Goal: Task Accomplishment & Management: Complete application form

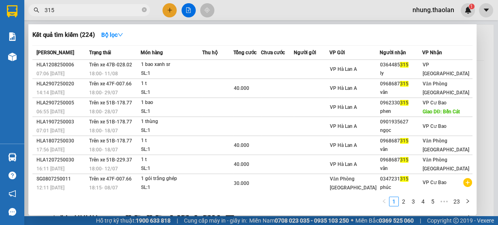
drag, startPoint x: 73, startPoint y: 11, endPoint x: 0, endPoint y: 16, distance: 73.5
click at [0, 16] on section "Kết quả tìm kiếm ( 224 ) Bộ lọc Mã ĐH Trạng thái Món hàng Thu hộ Tổng cước Chưa…" at bounding box center [249, 112] width 498 height 225
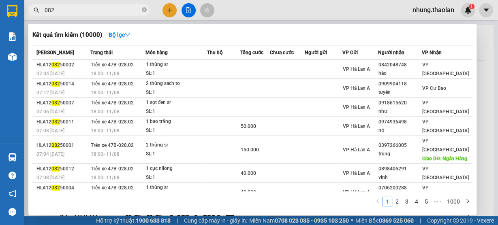
click at [45, 10] on input "082" at bounding box center [93, 10] width 96 height 9
type input "687082"
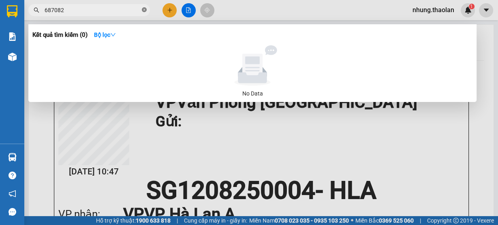
click at [146, 10] on icon "close-circle" at bounding box center [144, 9] width 5 height 5
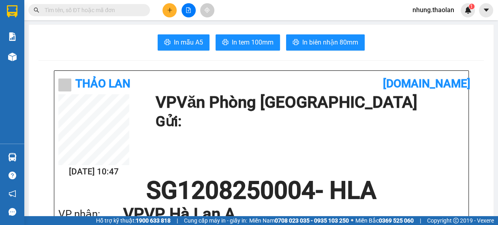
click at [113, 12] on input "text" at bounding box center [93, 10] width 96 height 9
click at [99, 11] on input "text" at bounding box center [93, 10] width 96 height 9
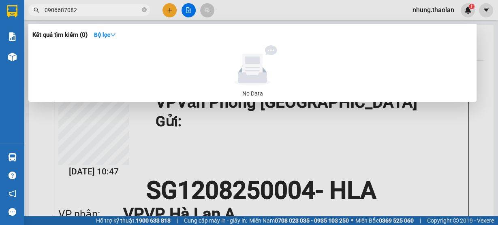
type input "0906687082"
click at [143, 11] on icon "close-circle" at bounding box center [144, 9] width 5 height 5
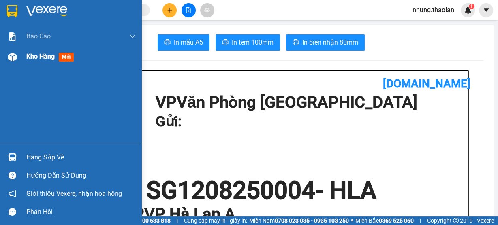
click at [36, 51] on div "Kho hàng mới" at bounding box center [80, 57] width 109 height 20
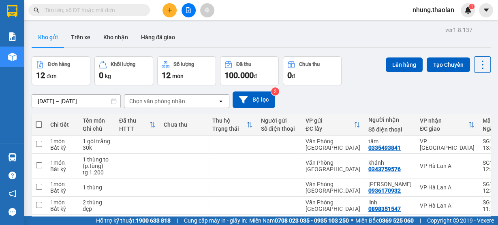
click at [165, 9] on button at bounding box center [169, 10] width 14 height 14
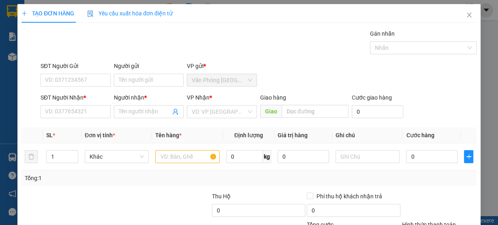
click at [165, 10] on span "Yêu cầu xuất hóa đơn điện tử" at bounding box center [129, 13] width 85 height 6
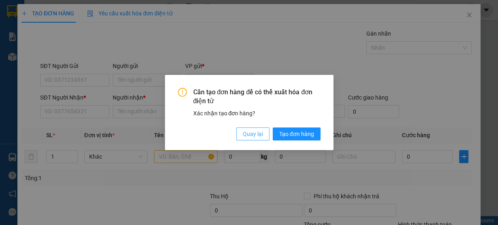
click at [241, 140] on button "Quay lại" at bounding box center [252, 134] width 33 height 13
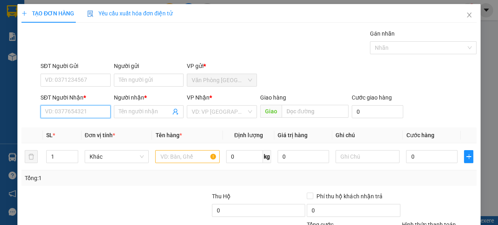
click at [64, 113] on input "SĐT Người Nhận *" at bounding box center [76, 111] width 70 height 13
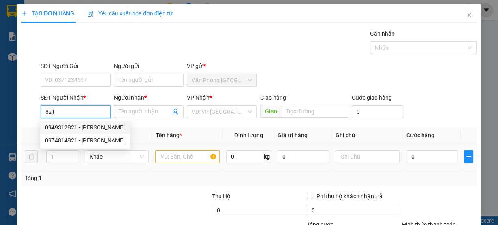
drag, startPoint x: 85, startPoint y: 124, endPoint x: 215, endPoint y: 164, distance: 136.3
click at [86, 126] on div "0949312821 - [PERSON_NAME]" at bounding box center [85, 127] width 80 height 9
type input "0949312821"
type input "[PERSON_NAME]"
type input "Buôn Hồ"
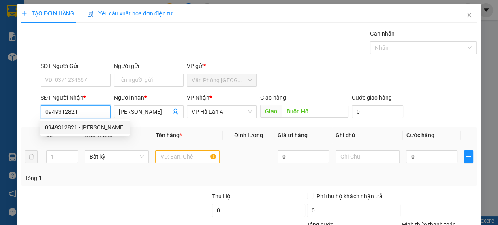
type input "0949312821"
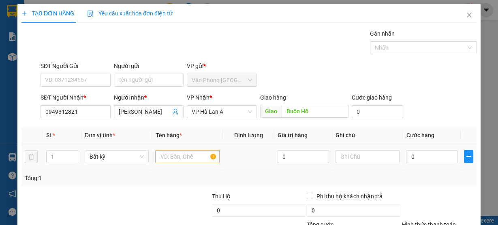
click at [180, 162] on div at bounding box center [187, 157] width 64 height 16
click at [173, 156] on input "text" at bounding box center [187, 156] width 64 height 13
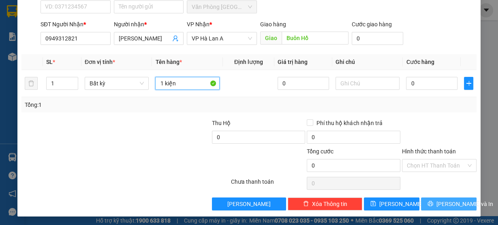
type input "1 kiện"
drag, startPoint x: 451, startPoint y: 203, endPoint x: 497, endPoint y: 144, distance: 75.0
click at [453, 204] on span "[PERSON_NAME] và In" at bounding box center [464, 204] width 57 height 9
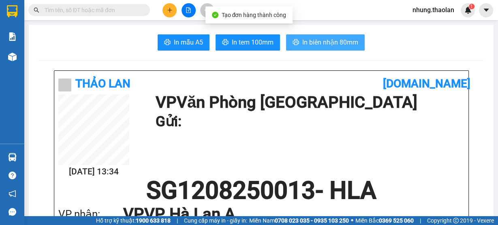
click at [322, 34] on button "In biên nhận 80mm" at bounding box center [325, 42] width 79 height 16
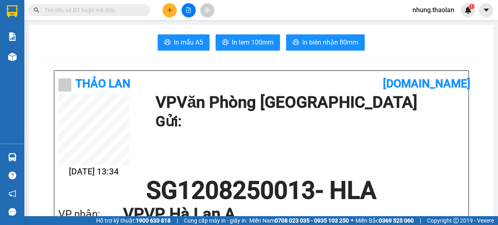
click at [71, 13] on input "text" at bounding box center [93, 10] width 96 height 9
type input "d"
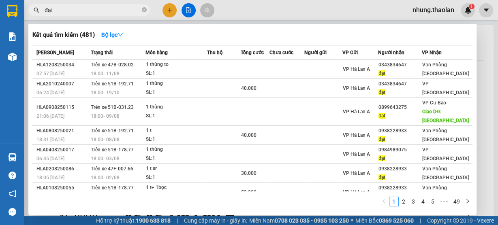
click at [243, 18] on div at bounding box center [249, 112] width 498 height 225
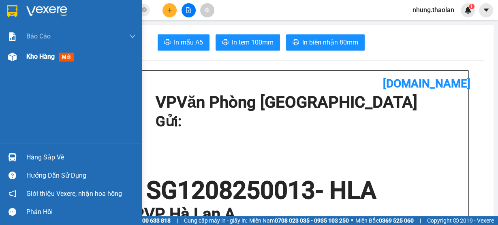
click at [32, 57] on span "Kho hàng" at bounding box center [40, 57] width 28 height 8
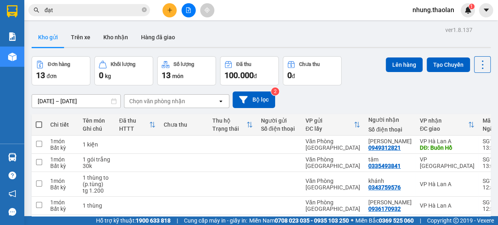
click at [98, 8] on input "đạt" at bounding box center [93, 10] width 96 height 9
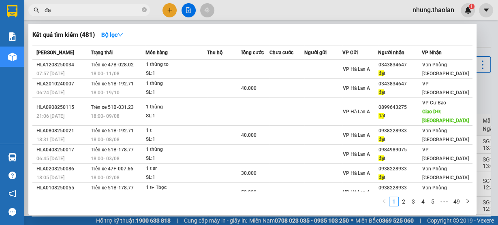
type input "đ"
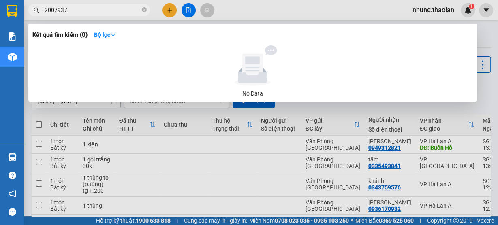
drag, startPoint x: 81, startPoint y: 10, endPoint x: 73, endPoint y: 11, distance: 8.1
click at [73, 11] on input "2007937" at bounding box center [93, 10] width 96 height 9
click at [78, 10] on input "2007937" at bounding box center [93, 10] width 96 height 9
click at [43, 9] on span "2007937" at bounding box center [89, 10] width 122 height 12
click at [45, 9] on input "2007937" at bounding box center [93, 10] width 96 height 9
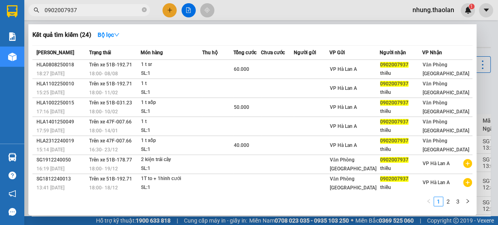
drag, startPoint x: 94, startPoint y: 9, endPoint x: 35, endPoint y: 19, distance: 59.1
click at [35, 17] on div "Kết quả tìm kiếm ( 24 ) Bộ lọc Mã ĐH Trạng thái Món hàng Thu hộ Tổng cước Chưa …" at bounding box center [79, 10] width 158 height 14
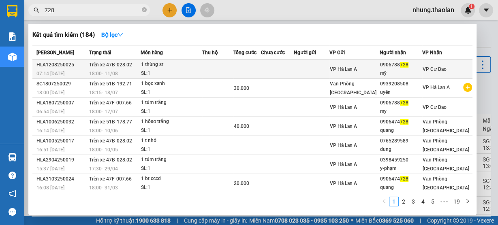
type input "728"
click at [261, 66] on td at bounding box center [247, 69] width 28 height 19
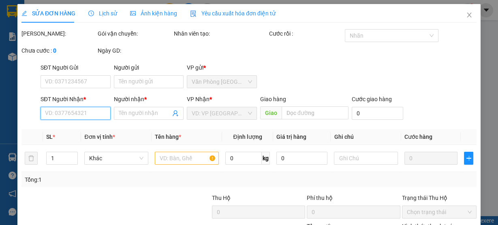
click at [68, 113] on input "SĐT Người Nhận *" at bounding box center [76, 113] width 70 height 13
type input "050"
click at [466, 17] on icon "close" at bounding box center [469, 15] width 6 height 6
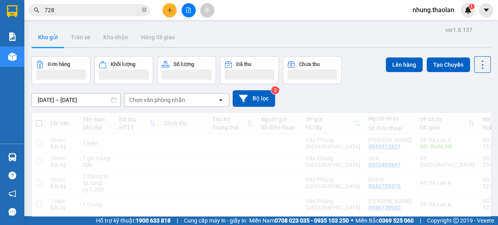
click at [161, 8] on div at bounding box center [188, 10] width 61 height 14
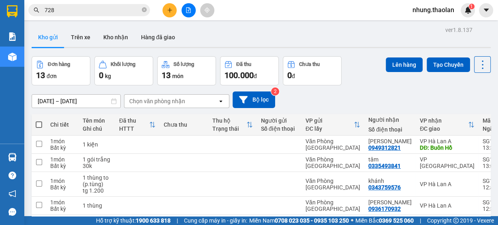
click at [165, 10] on button at bounding box center [169, 10] width 14 height 14
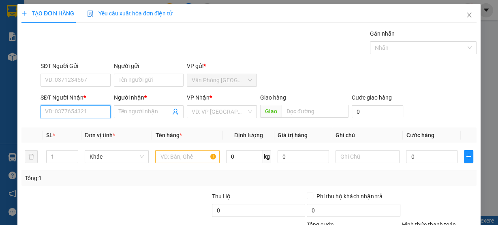
click at [82, 113] on input "SĐT Người Nhận *" at bounding box center [76, 111] width 70 height 13
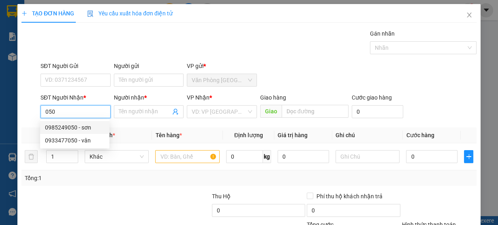
click at [80, 125] on div "0985249050 - sơn" at bounding box center [75, 127] width 60 height 9
type input "0985249050"
type input "sơn"
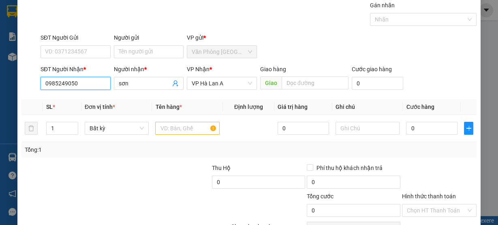
scroll to position [73, 0]
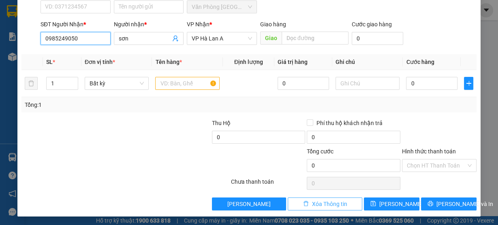
type input "0985249050"
drag, startPoint x: 306, startPoint y: 207, endPoint x: 299, endPoint y: 190, distance: 18.9
click at [305, 207] on button "Xóa Thông tin" at bounding box center [325, 204] width 75 height 13
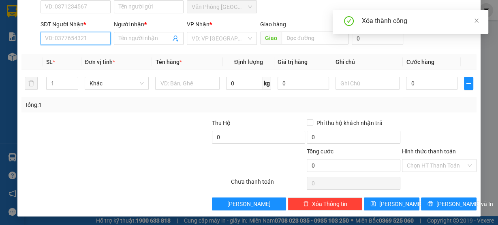
click at [102, 35] on input "SĐT Người Nhận *" at bounding box center [76, 38] width 70 height 13
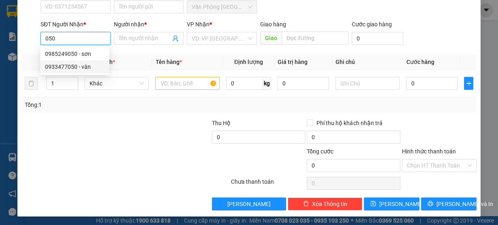
drag, startPoint x: 83, startPoint y: 61, endPoint x: 87, endPoint y: 64, distance: 4.3
click at [83, 62] on div "0933477050 - vân" at bounding box center [74, 66] width 69 height 13
type input "0933477050"
type input "vân"
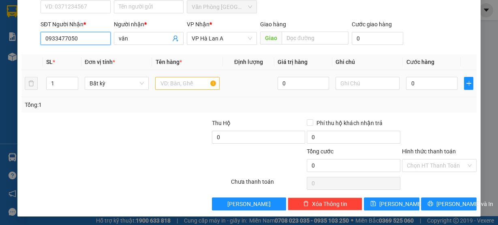
type input "0933477050"
click at [177, 83] on input "text" at bounding box center [187, 83] width 64 height 13
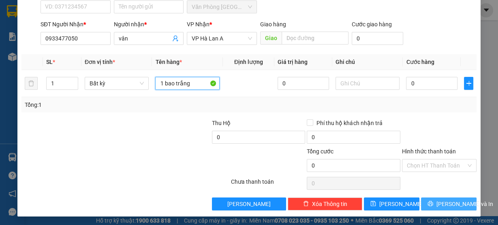
type input "1 bao trắng"
click at [446, 205] on span "[PERSON_NAME] và In" at bounding box center [464, 204] width 57 height 9
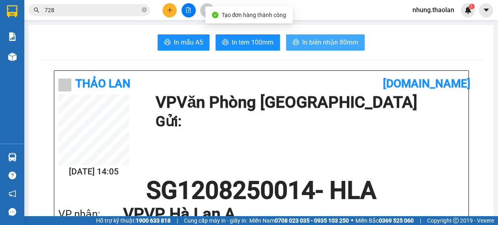
click at [322, 41] on span "In biên nhận 80mm" at bounding box center [330, 42] width 56 height 10
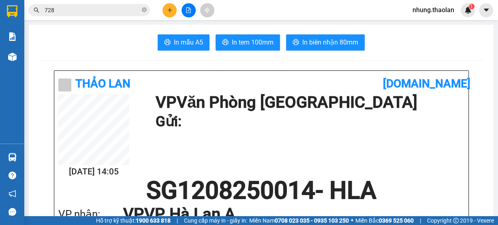
click at [161, 9] on div at bounding box center [188, 10] width 61 height 14
click at [171, 11] on icon "plus" at bounding box center [170, 10] width 6 height 6
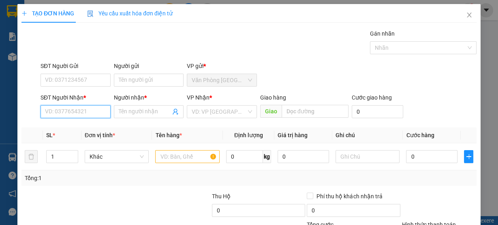
click at [68, 113] on input "SĐT Người Nhận *" at bounding box center [76, 111] width 70 height 13
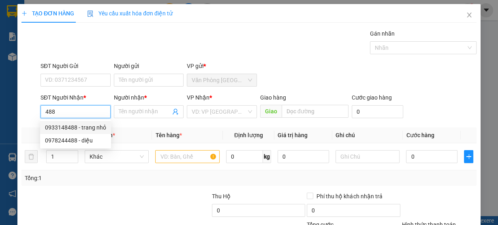
drag, startPoint x: 106, startPoint y: 128, endPoint x: 115, endPoint y: 134, distance: 10.7
click at [106, 129] on div "0933148488 - trang nhỏ" at bounding box center [75, 127] width 71 height 13
type input "0933148488"
type input "trang nhỏ"
type input "Buôn Hồ"
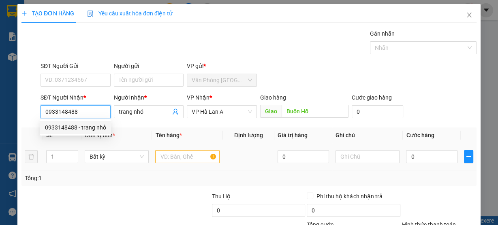
type input "0933148488"
click at [175, 154] on input "text" at bounding box center [187, 156] width 64 height 13
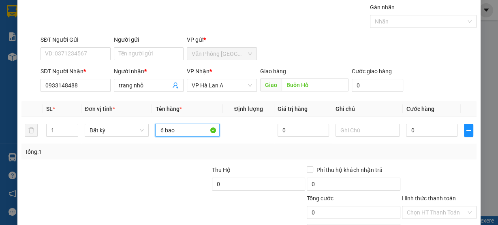
scroll to position [73, 0]
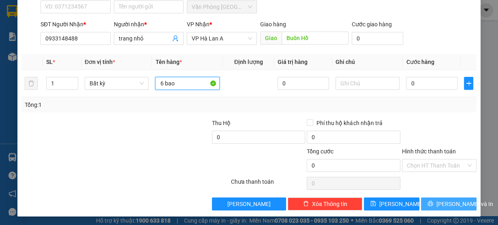
type input "6 bao"
drag, startPoint x: 446, startPoint y: 203, endPoint x: 454, endPoint y: 194, distance: 12.3
click at [446, 203] on span "[PERSON_NAME] và In" at bounding box center [464, 204] width 57 height 9
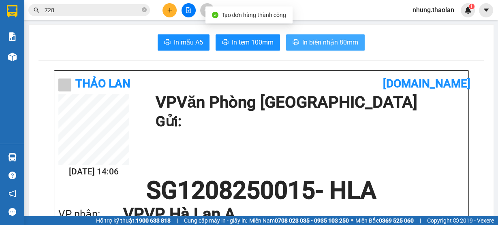
drag, startPoint x: 326, startPoint y: 41, endPoint x: 335, endPoint y: 44, distance: 9.4
click at [326, 41] on span "In biên nhận 80mm" at bounding box center [330, 42] width 56 height 10
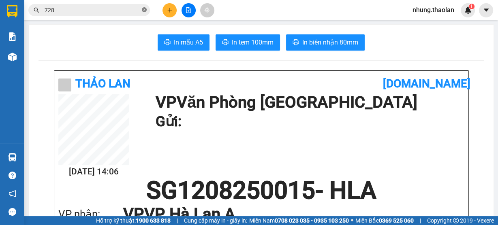
click at [145, 10] on icon "close-circle" at bounding box center [144, 9] width 5 height 5
click at [166, 9] on button at bounding box center [169, 10] width 14 height 14
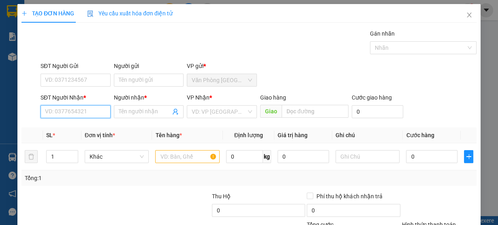
click at [87, 113] on input "SĐT Người Nhận *" at bounding box center [76, 111] width 70 height 13
type input "0987087184"
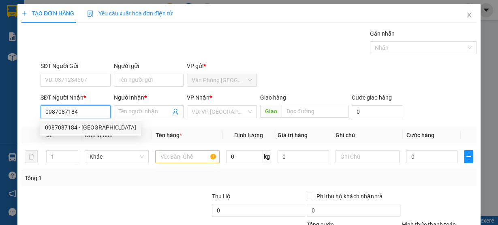
click at [90, 131] on div "0987087184 - [GEOGRAPHIC_DATA]" at bounding box center [90, 127] width 91 height 9
type input "đức"
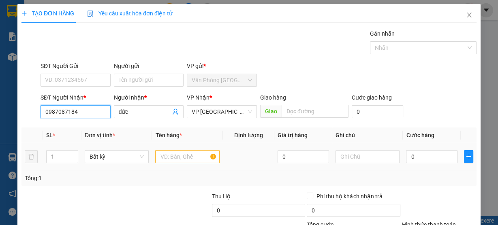
type input "0987087184"
click at [181, 160] on input "text" at bounding box center [187, 156] width 64 height 13
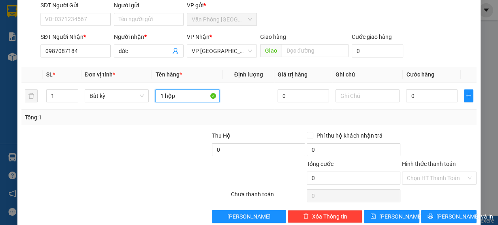
scroll to position [65, 0]
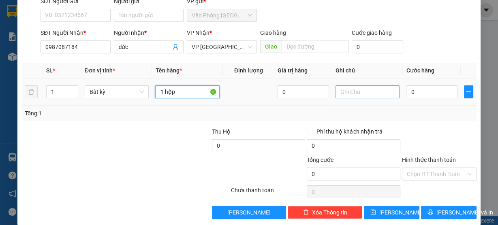
type input "1 hộp"
click at [365, 96] on input "text" at bounding box center [367, 91] width 64 height 13
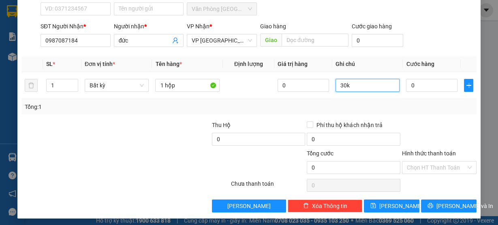
scroll to position [73, 0]
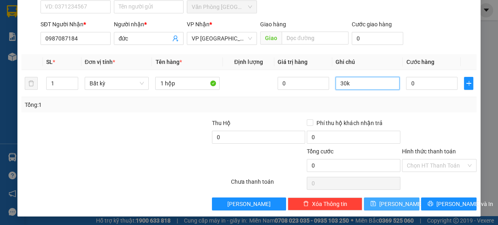
type input "30k"
click at [384, 203] on button "[PERSON_NAME]" at bounding box center [391, 204] width 55 height 13
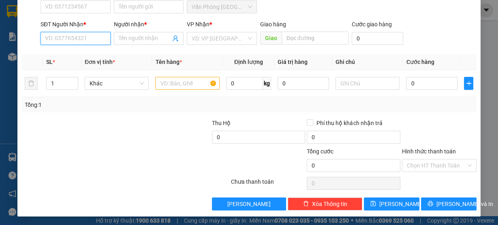
click at [102, 37] on input "SĐT Người Nhận *" at bounding box center [76, 38] width 70 height 13
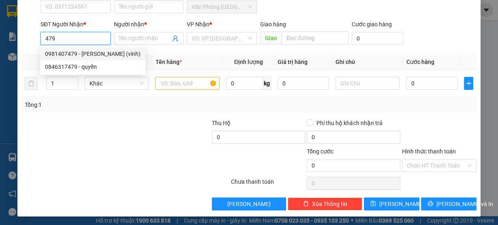
click at [107, 55] on div "0981407479 - [PERSON_NAME] (vinh)" at bounding box center [93, 53] width 96 height 9
type input "0981407479"
type input "[PERSON_NAME] (vinh)"
type input "Buôn Hồ"
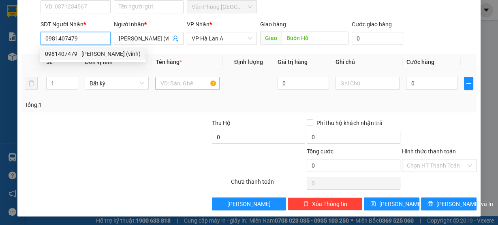
type input "0981407479"
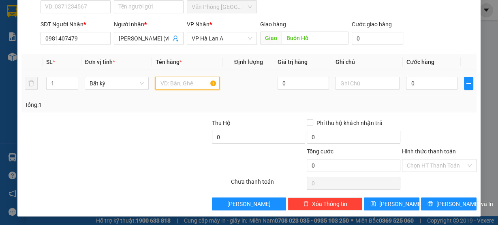
click at [181, 79] on input "text" at bounding box center [187, 83] width 64 height 13
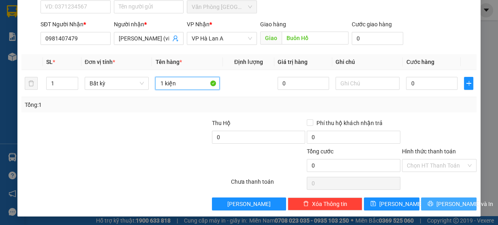
type input "1 kiện"
drag, startPoint x: 448, startPoint y: 201, endPoint x: 484, endPoint y: 190, distance: 37.7
click at [448, 201] on span "[PERSON_NAME] và In" at bounding box center [464, 204] width 57 height 9
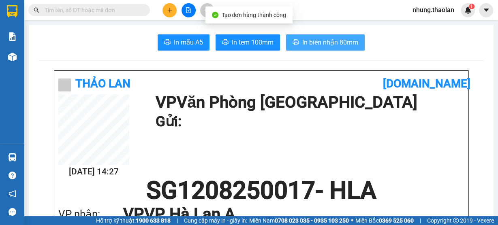
click at [348, 42] on span "In biên nhận 80mm" at bounding box center [330, 42] width 56 height 10
